Goal: Information Seeking & Learning: Learn about a topic

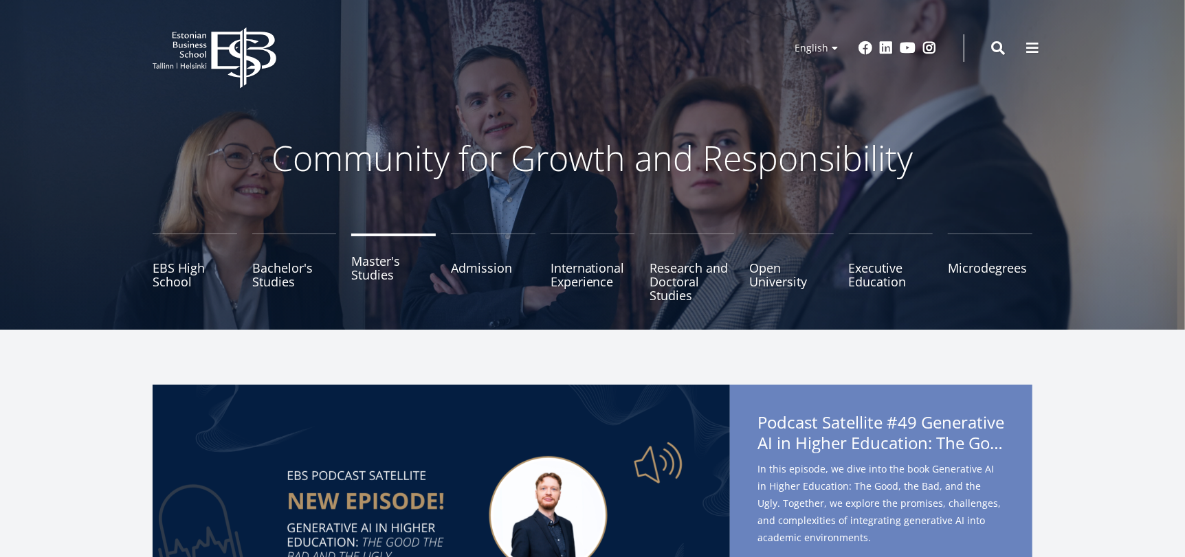
click at [377, 275] on link "Master's Studies" at bounding box center [393, 268] width 85 height 69
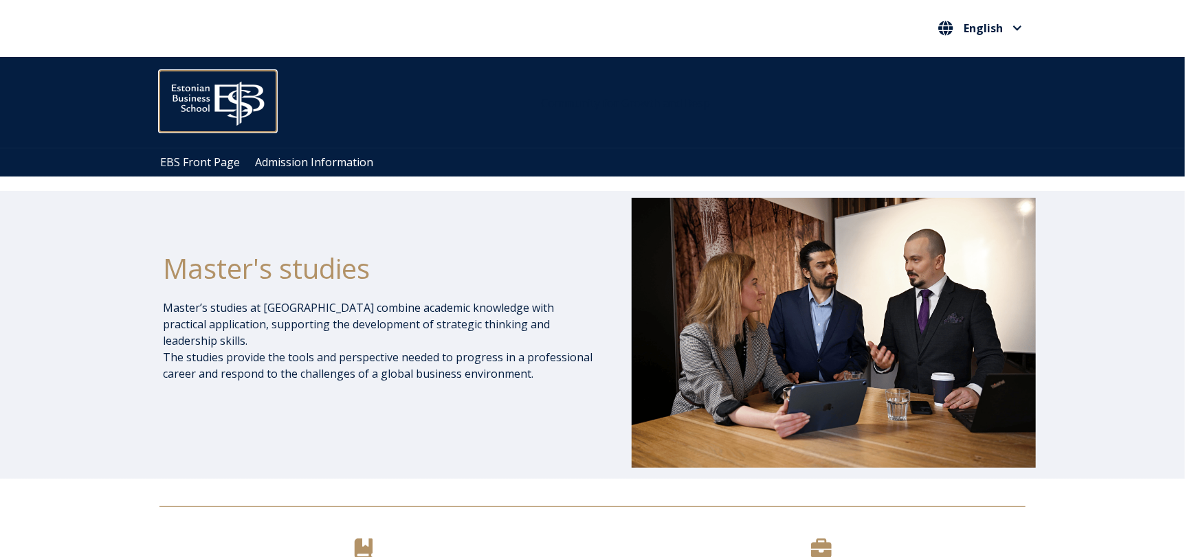
click at [179, 100] on img at bounding box center [217, 100] width 117 height 59
